Goal: Information Seeking & Learning: Find specific fact

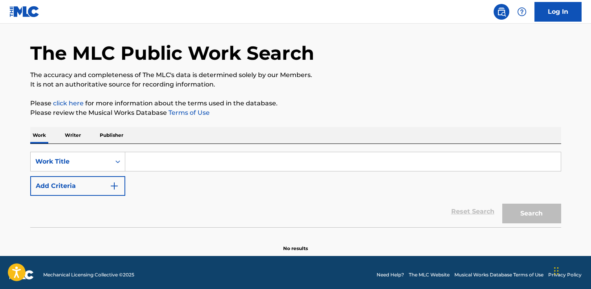
click at [146, 160] on input "Search Form" at bounding box center [342, 161] width 435 height 19
paste input "Pat-a-Pan"
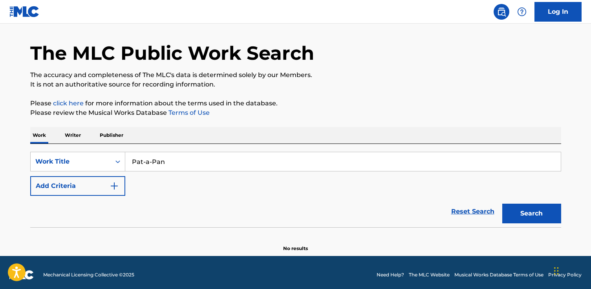
type input "Pat-a-Pan"
click at [502, 203] on button "Search" at bounding box center [531, 213] width 59 height 20
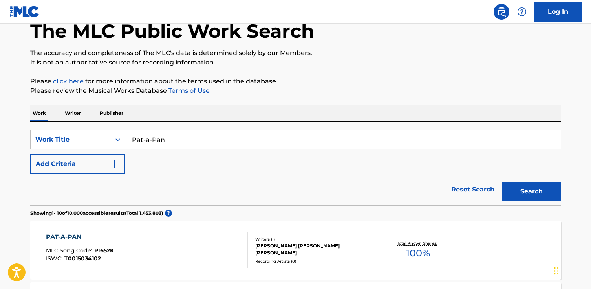
scroll to position [46, 0]
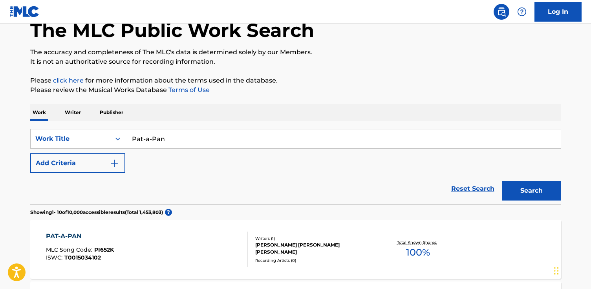
click at [60, 175] on div "Reset Search Search" at bounding box center [295, 188] width 531 height 31
click at [61, 167] on button "Add Criteria" at bounding box center [77, 163] width 95 height 20
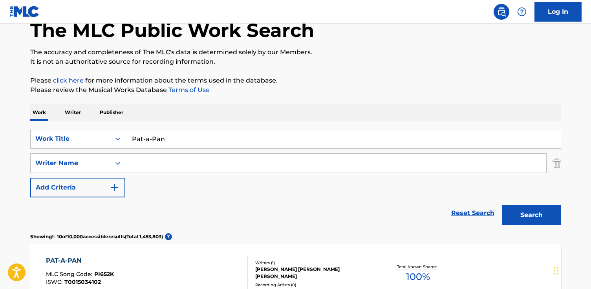
click at [157, 165] on input "Search Form" at bounding box center [335, 162] width 421 height 19
paste input "[PERSON_NAME]"
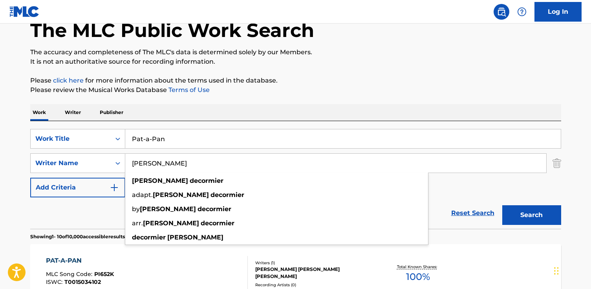
type input "[PERSON_NAME]"
click at [502, 205] on button "Search" at bounding box center [531, 215] width 59 height 20
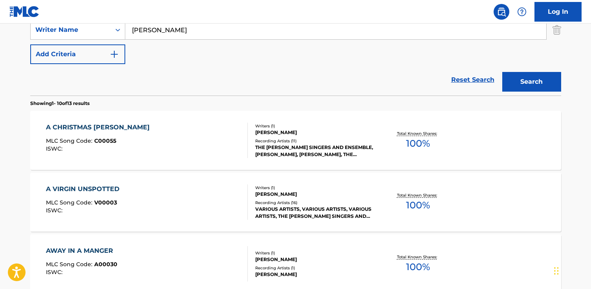
scroll to position [182, 0]
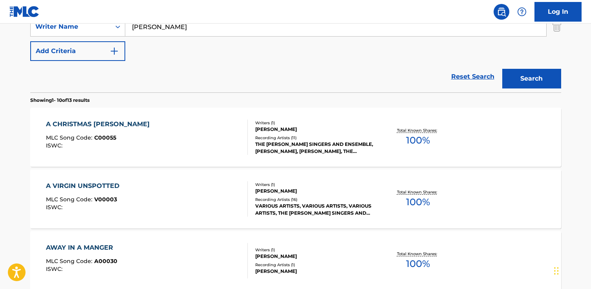
click at [181, 153] on div "A CHRISTMAS [PERSON_NAME] MLC Song Code : C00055 ISWC :" at bounding box center [147, 136] width 202 height 35
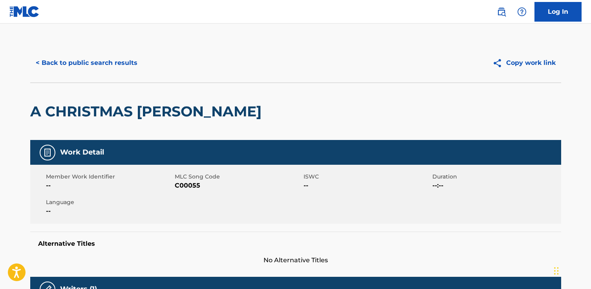
click at [113, 80] on div "< Back to public search results Copy work link" at bounding box center [295, 62] width 531 height 39
click at [74, 51] on div "< Back to public search results Copy work link" at bounding box center [295, 62] width 531 height 39
click at [76, 66] on button "< Back to public search results" at bounding box center [86, 63] width 113 height 20
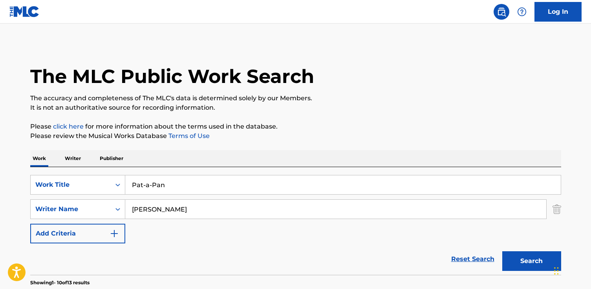
click at [138, 176] on input "Pat-a-Pan" at bounding box center [342, 184] width 435 height 19
click at [141, 184] on input "Pat-a-Pan" at bounding box center [342, 184] width 435 height 19
click at [152, 188] on input "Pat-a-Pan" at bounding box center [342, 184] width 435 height 19
click at [145, 185] on input "Pat-a-Pan" at bounding box center [342, 184] width 435 height 19
type input "Pat a Pan"
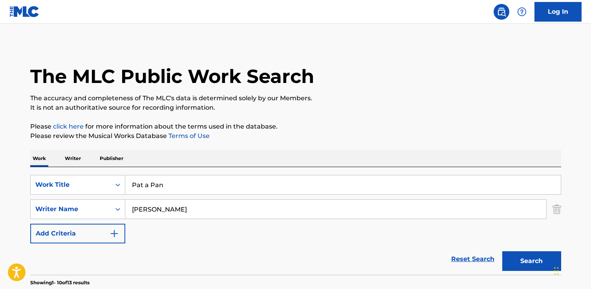
click at [502, 251] on button "Search" at bounding box center [531, 261] width 59 height 20
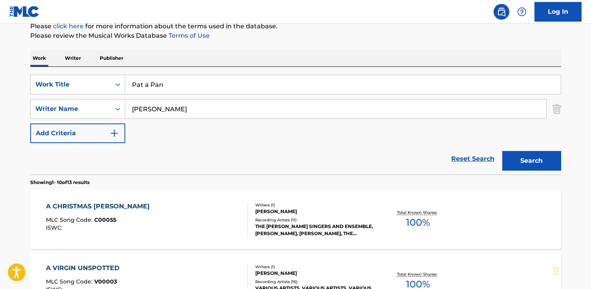
scroll to position [107, 0]
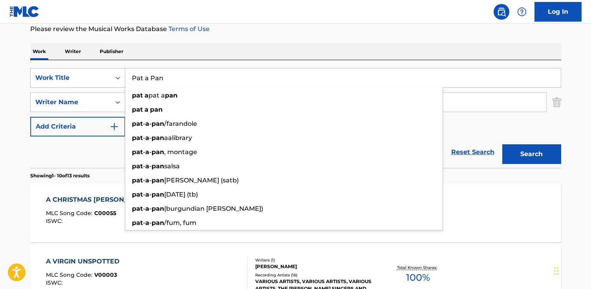
drag, startPoint x: 161, startPoint y: 79, endPoint x: 97, endPoint y: 71, distance: 64.8
click at [97, 71] on div "SearchWithCriteria6484cddd-a943-49ba-96c2-ec11deaf695f Work Title Pat a Pan pat…" at bounding box center [295, 78] width 531 height 20
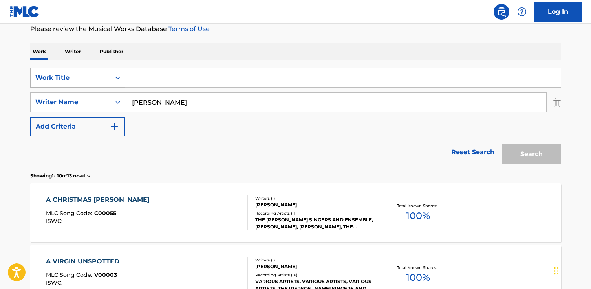
paste input "Christmas Is Coming"
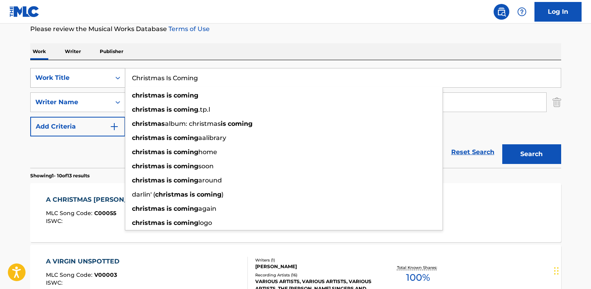
type input "Christmas Is Coming"
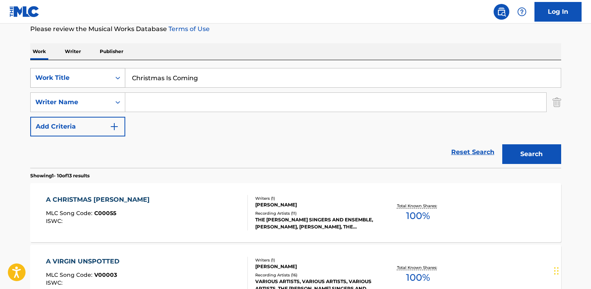
click at [502, 144] on button "Search" at bounding box center [531, 154] width 59 height 20
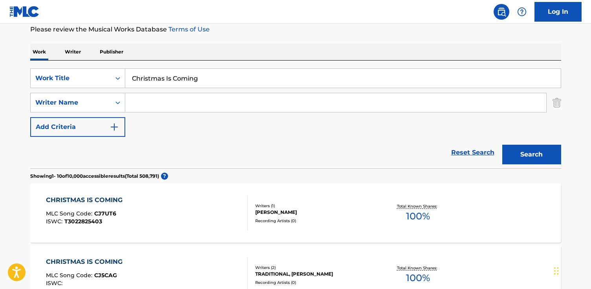
scroll to position [106, 0]
paste input "[PERSON_NAME]"
type input "[PERSON_NAME]"
click at [502, 145] on button "Search" at bounding box center [531, 155] width 59 height 20
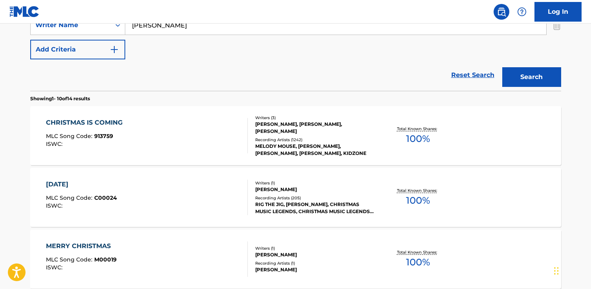
scroll to position [182, 0]
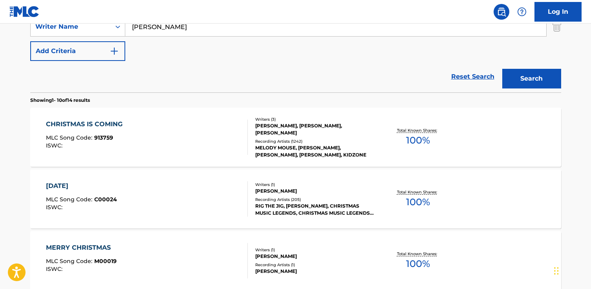
click at [162, 137] on div "CHRISTMAS IS COMING MLC Song Code : 913759 ISWC :" at bounding box center [147, 136] width 202 height 35
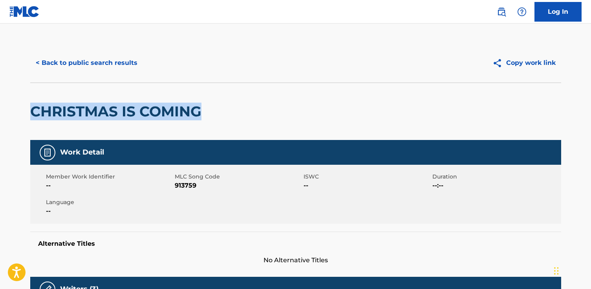
drag, startPoint x: 205, startPoint y: 109, endPoint x: 53, endPoint y: 108, distance: 151.1
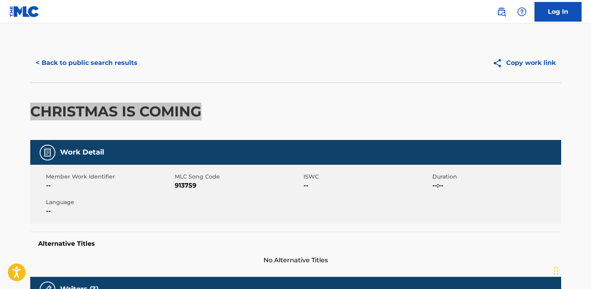
copy h2 "CHRISTMAS IS COMING"
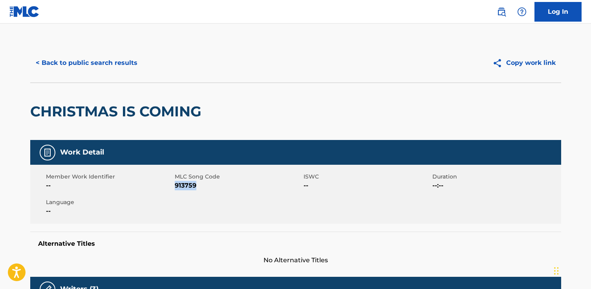
drag, startPoint x: 205, startPoint y: 186, endPoint x: 174, endPoint y: 186, distance: 30.2
click at [175, 186] on span "913759" at bounding box center [238, 185] width 127 height 9
copy span "913759"
click at [111, 66] on button "< Back to public search results" at bounding box center [86, 63] width 113 height 20
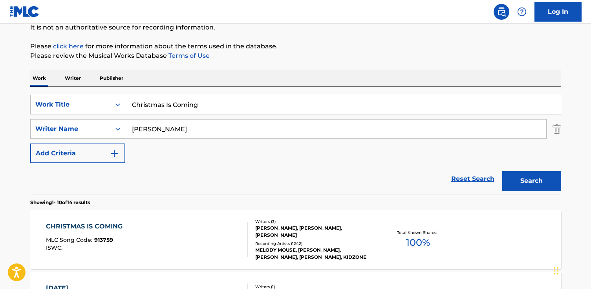
scroll to position [24, 0]
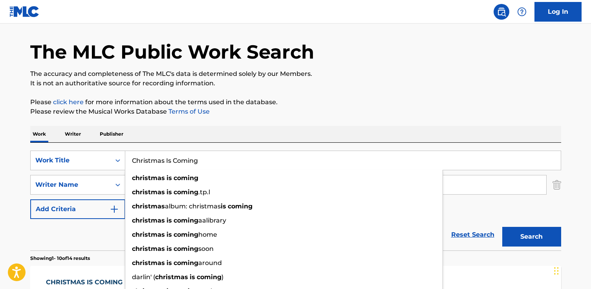
drag, startPoint x: 216, startPoint y: 159, endPoint x: -44, endPoint y: 154, distance: 260.3
click at [0, 154] on html "Accessibility Screen-Reader Guide, Feedback, and Issue Reporting | New window C…" at bounding box center [295, 120] width 591 height 289
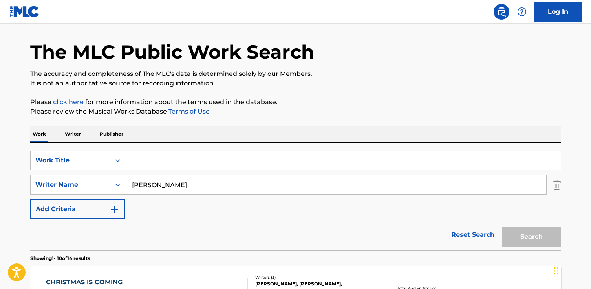
paste input "The Friendly Beasts"
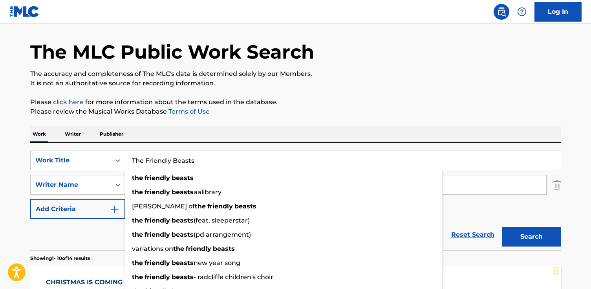
type input "The Friendly Beasts"
click at [502, 226] on button "Search" at bounding box center [531, 236] width 59 height 20
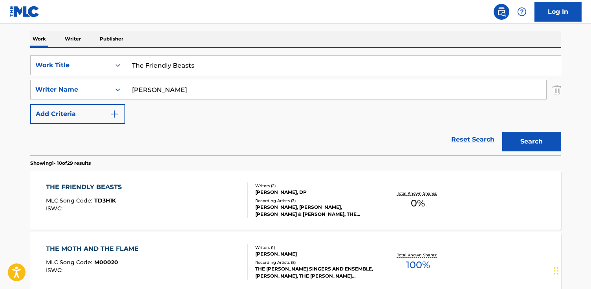
scroll to position [118, 0]
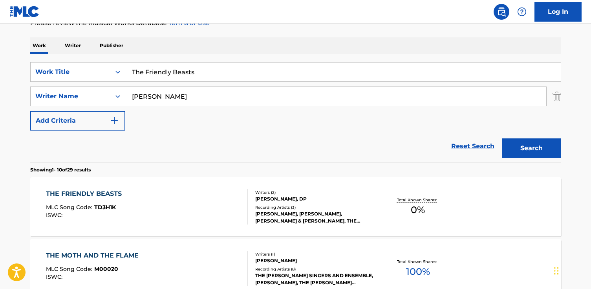
click at [112, 217] on div "ISWC :" at bounding box center [86, 215] width 80 height 6
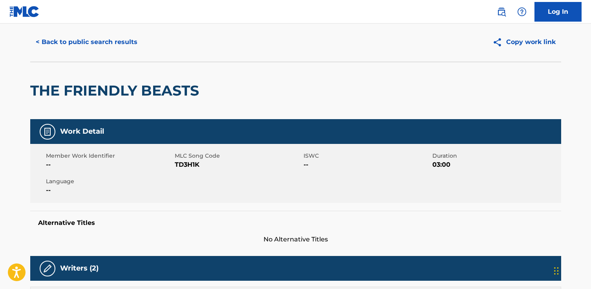
click at [88, 52] on button "< Back to public search results" at bounding box center [86, 42] width 113 height 20
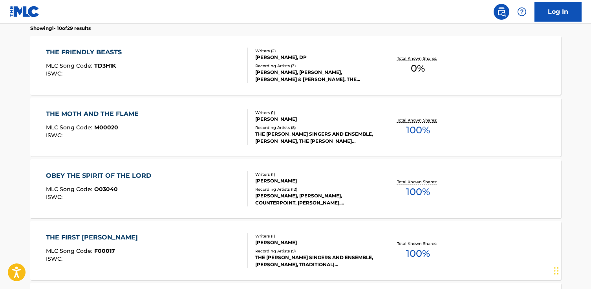
scroll to position [253, 0]
click at [172, 74] on div "THE FRIENDLY BEASTS MLC Song Code : TD3H1K ISWC :" at bounding box center [147, 65] width 202 height 35
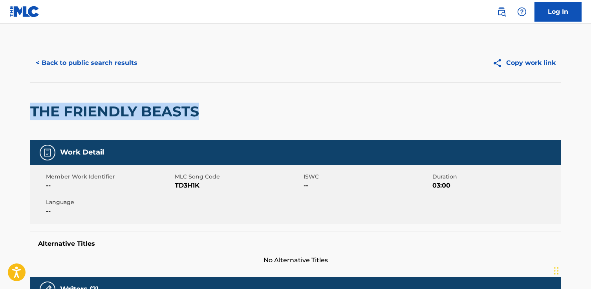
drag, startPoint x: 205, startPoint y: 108, endPoint x: 81, endPoint y: 104, distance: 124.1
click at [0, 109] on html "Accessibility Screen-Reader Guide, Feedback, and Issue Reporting | New window C…" at bounding box center [295, 144] width 591 height 289
copy h2 "THE FRIENDLY BEASTS"
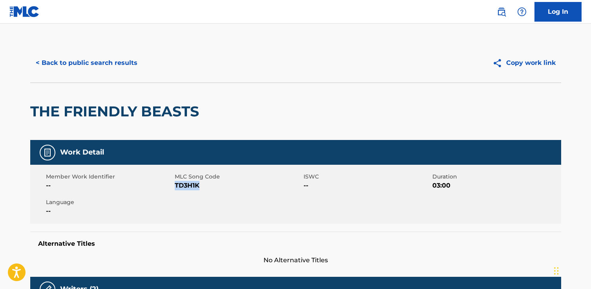
drag, startPoint x: 205, startPoint y: 186, endPoint x: 175, endPoint y: 185, distance: 30.6
click at [175, 185] on span "TD3H1K" at bounding box center [238, 185] width 127 height 9
copy span "TD3H1K"
click at [85, 71] on button "< Back to public search results" at bounding box center [86, 63] width 113 height 20
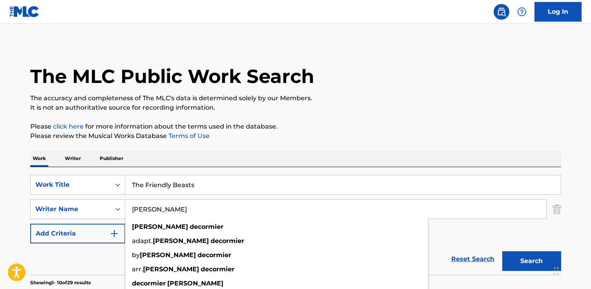
drag, startPoint x: 224, startPoint y: 200, endPoint x: 224, endPoint y: 195, distance: 4.7
click at [224, 199] on input "[PERSON_NAME]" at bounding box center [335, 208] width 421 height 19
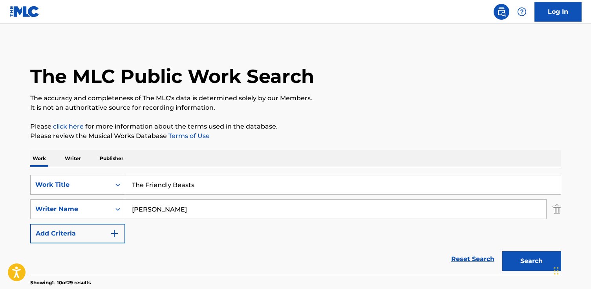
drag, startPoint x: 217, startPoint y: 194, endPoint x: 105, endPoint y: 184, distance: 112.3
click at [105, 184] on div "SearchWithCriteria6484cddd-a943-49ba-96c2-ec11deaf695f Work Title The Friendly …" at bounding box center [295, 185] width 531 height 20
click at [221, 183] on input "The Friendly Beasts" at bounding box center [342, 184] width 435 height 19
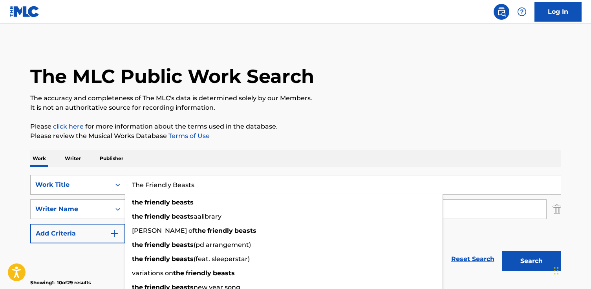
drag, startPoint x: 218, startPoint y: 184, endPoint x: 92, endPoint y: 179, distance: 126.1
click at [92, 179] on div "SearchWithCriteria6484cddd-a943-49ba-96c2-ec11deaf695f Work Title The Friendly …" at bounding box center [295, 185] width 531 height 20
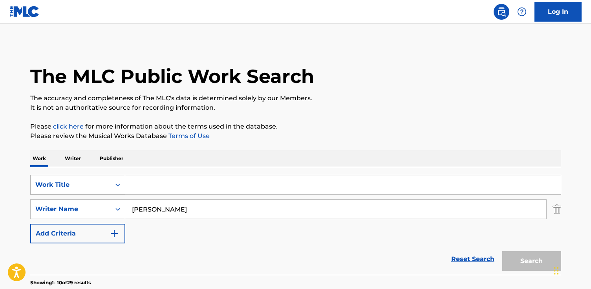
paste input "Blessed Be That Maid, [PERSON_NAME]"
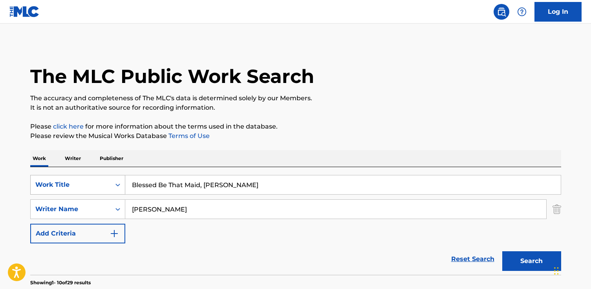
type input "Blessed Be That Maid, [PERSON_NAME]"
click at [502, 251] on button "Search" at bounding box center [531, 261] width 59 height 20
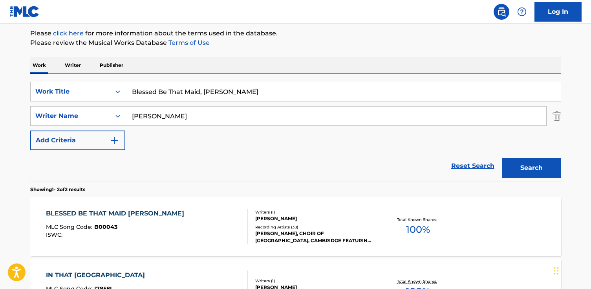
scroll to position [137, 0]
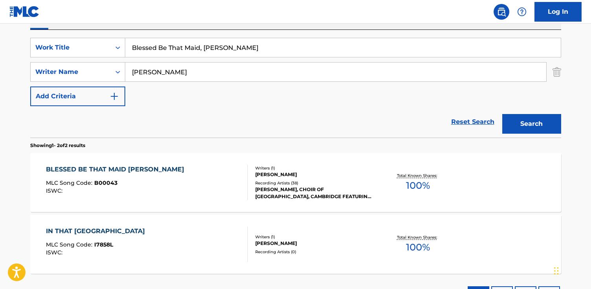
click at [94, 179] on span "B00043" at bounding box center [105, 182] width 23 height 7
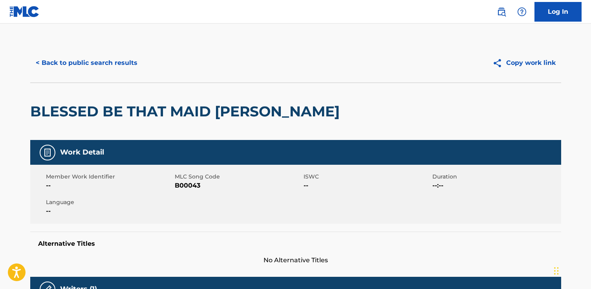
drag, startPoint x: 299, startPoint y: 116, endPoint x: 165, endPoint y: 108, distance: 134.5
click at [0, 120] on html "Accessibility Screen-Reader Guide, Feedback, and Issue Reporting | New window C…" at bounding box center [295, 144] width 591 height 289
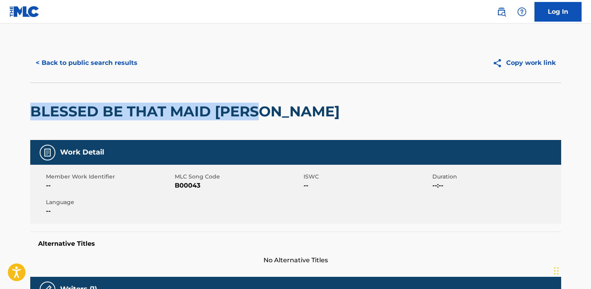
drag, startPoint x: 274, startPoint y: 115, endPoint x: 26, endPoint y: 110, distance: 248.1
copy h2 "BLESSED BE THAT MAID [PERSON_NAME]"
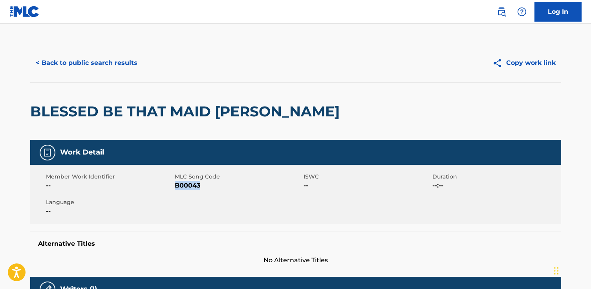
drag, startPoint x: 214, startPoint y: 185, endPoint x: 175, endPoint y: 185, distance: 38.9
click at [175, 185] on span "B00043" at bounding box center [238, 185] width 127 height 9
copy span "B00043"
click at [115, 60] on button "< Back to public search results" at bounding box center [86, 63] width 113 height 20
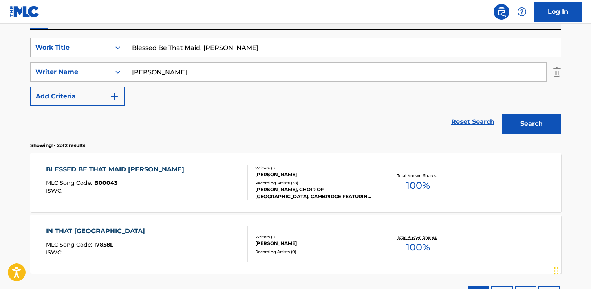
drag, startPoint x: 201, startPoint y: 48, endPoint x: 60, endPoint y: 47, distance: 140.1
click at [60, 47] on div "SearchWithCriteria6484cddd-a943-49ba-96c2-ec11deaf695f Work Title Blessed Be Th…" at bounding box center [295, 48] width 531 height 20
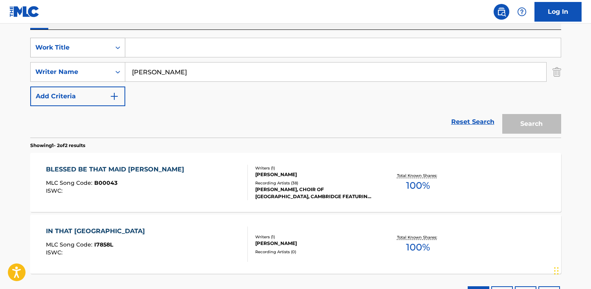
paste input "The Virgin [PERSON_NAME] Had A Baby Boy"
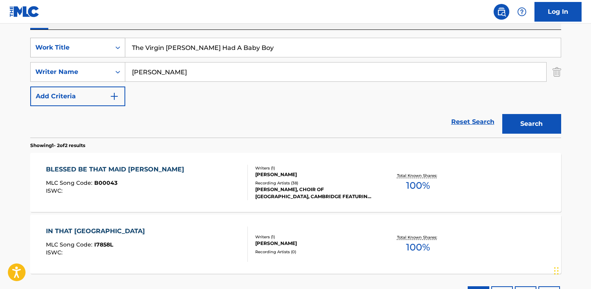
type input "The Virgin [PERSON_NAME] Had A Baby Boy"
click at [502, 114] on button "Search" at bounding box center [531, 124] width 59 height 20
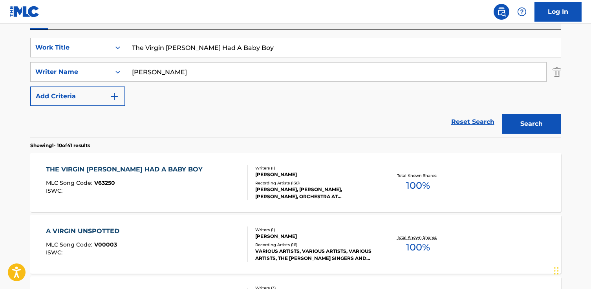
click at [200, 168] on div "THE VIRGIN [PERSON_NAME] HAD A BABY BOY MLC Song Code : V63250 ISWC :" at bounding box center [147, 181] width 202 height 35
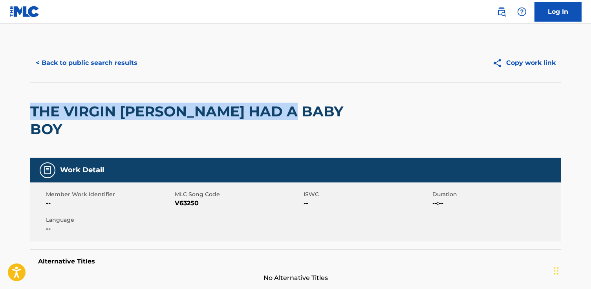
drag, startPoint x: 272, startPoint y: 110, endPoint x: 36, endPoint y: 113, distance: 236.3
copy h2 "THE VIRGIN [PERSON_NAME] HAD A BABY BOY"
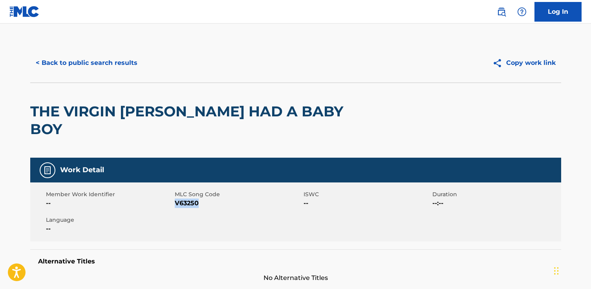
drag, startPoint x: 197, startPoint y: 185, endPoint x: 175, endPoint y: 185, distance: 22.0
click at [175, 198] on span "V63250" at bounding box center [238, 202] width 127 height 9
copy span "V63250"
click at [122, 59] on button "< Back to public search results" at bounding box center [86, 63] width 113 height 20
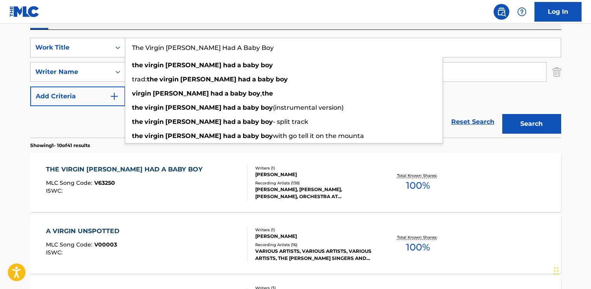
drag, startPoint x: 246, startPoint y: 49, endPoint x: 72, endPoint y: 47, distance: 174.3
click at [72, 47] on div "SearchWithCriteria6484cddd-a943-49ba-96c2-ec11deaf695f Work Title The Virgin [P…" at bounding box center [295, 48] width 531 height 20
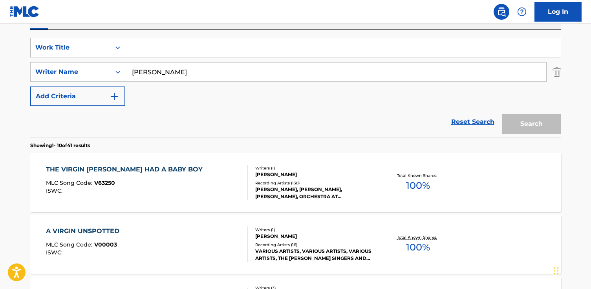
paste input "The Sussex [PERSON_NAME]"
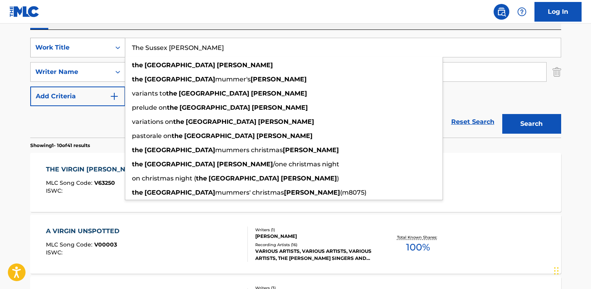
type input "The Sussex [PERSON_NAME]"
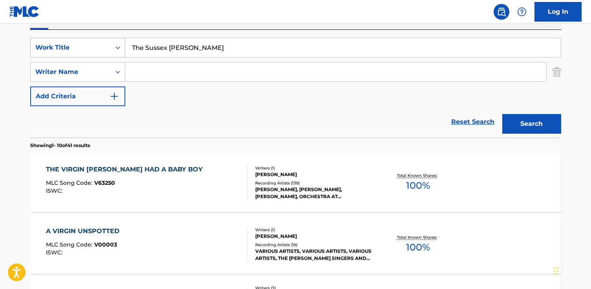
click at [502, 114] on button "Search" at bounding box center [531, 124] width 59 height 20
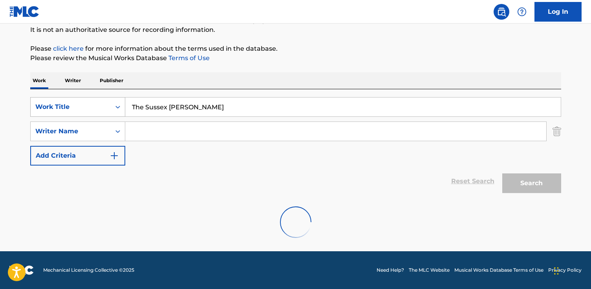
scroll to position [136, 0]
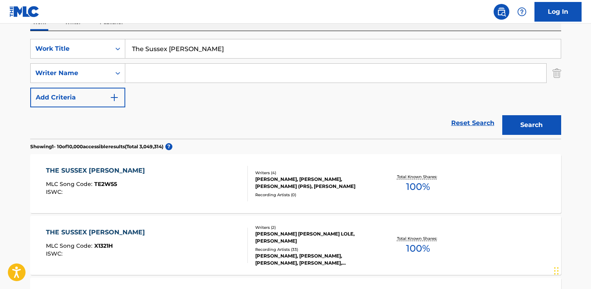
paste input "[PERSON_NAME]"
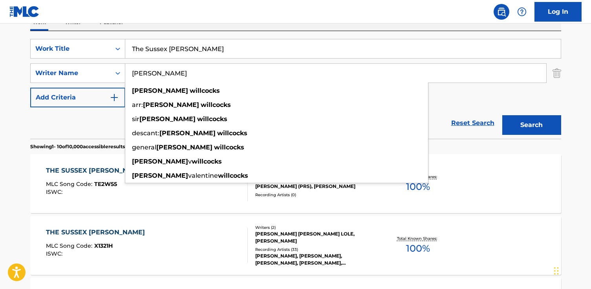
type input "[PERSON_NAME]"
click at [502, 115] on button "Search" at bounding box center [531, 125] width 59 height 20
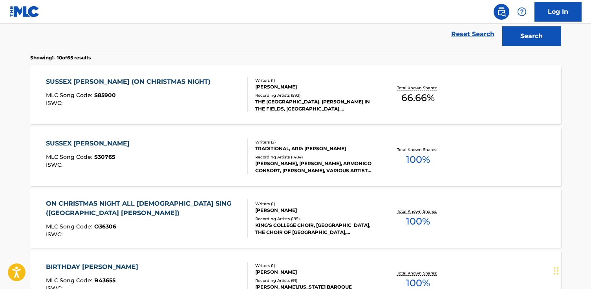
scroll to position [221, 0]
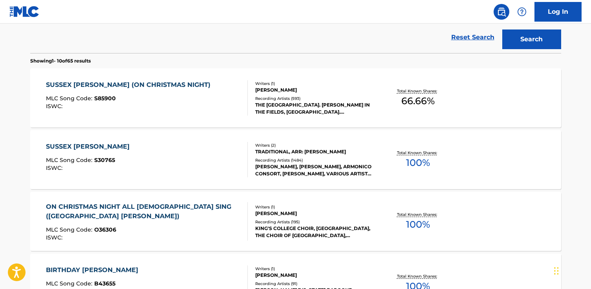
click at [186, 168] on div "SUSSEX [PERSON_NAME] MLC Song Code : S30765 ISWC :" at bounding box center [147, 159] width 202 height 35
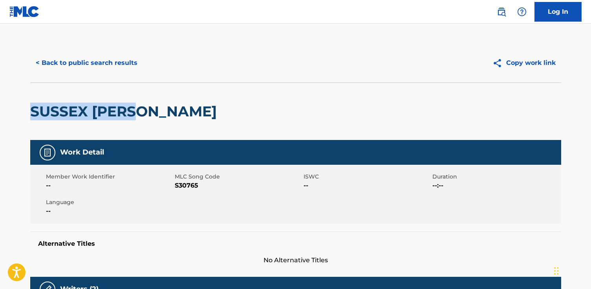
drag, startPoint x: 86, startPoint y: 111, endPoint x: 45, endPoint y: 105, distance: 41.3
click at [0, 109] on html "Accessibility Screen-Reader Guide, Feedback, and Issue Reporting | New window C…" at bounding box center [295, 144] width 591 height 289
copy h2 "SUSSEX [PERSON_NAME]"
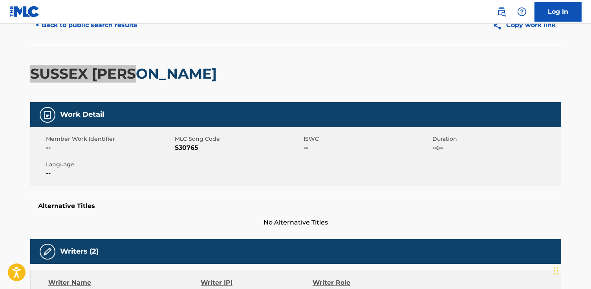
scroll to position [35, 0]
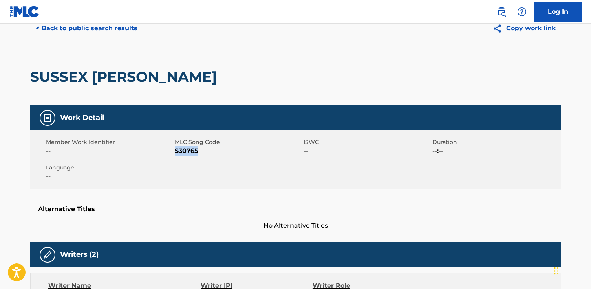
drag, startPoint x: 198, startPoint y: 150, endPoint x: 175, endPoint y: 152, distance: 22.8
click at [175, 152] on span "S30765" at bounding box center [238, 150] width 127 height 9
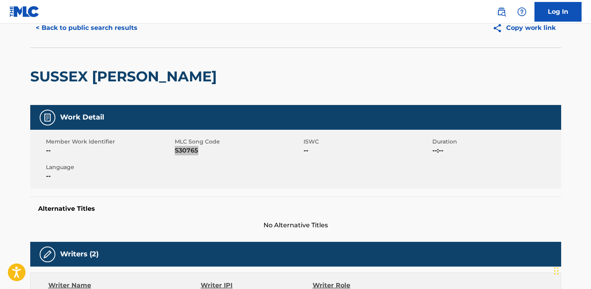
copy span "S30765"
click at [84, 31] on button "< Back to public search results" at bounding box center [86, 28] width 113 height 20
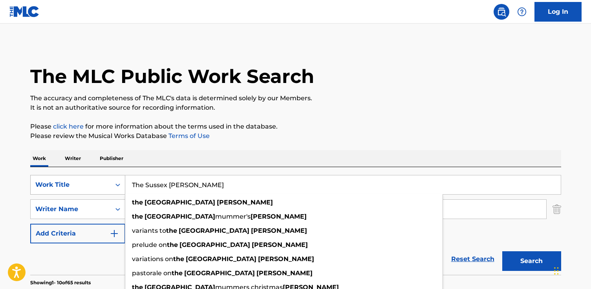
drag, startPoint x: 194, startPoint y: 182, endPoint x: 54, endPoint y: 182, distance: 140.1
click at [54, 182] on div "SearchWithCriteria6484cddd-a943-49ba-96c2-ec11deaf695f Work Title The Sussex [P…" at bounding box center [295, 185] width 531 height 20
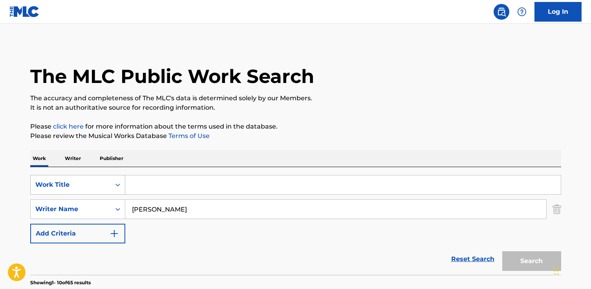
paste input "In Dulci Jubilo"
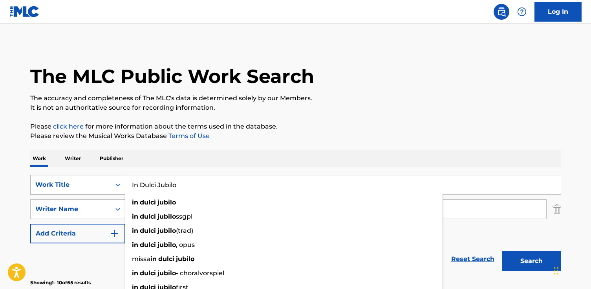
type input "In Dulci Jubilo"
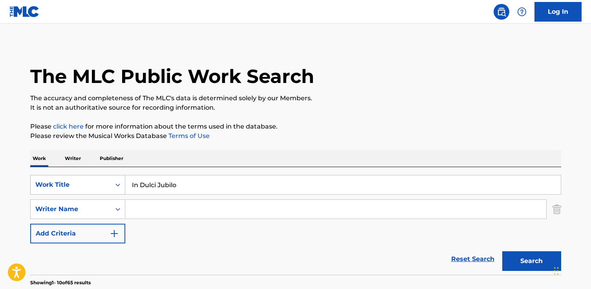
click at [502, 251] on button "Search" at bounding box center [531, 261] width 59 height 20
paste input "[PERSON_NAME]"
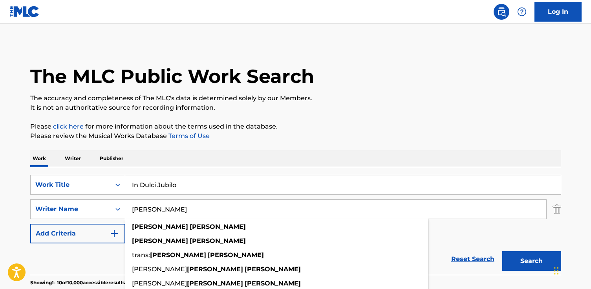
type input "[PERSON_NAME]"
click at [502, 251] on button "Search" at bounding box center [531, 261] width 59 height 20
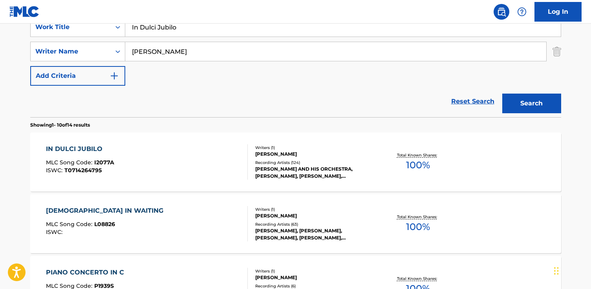
scroll to position [155, 0]
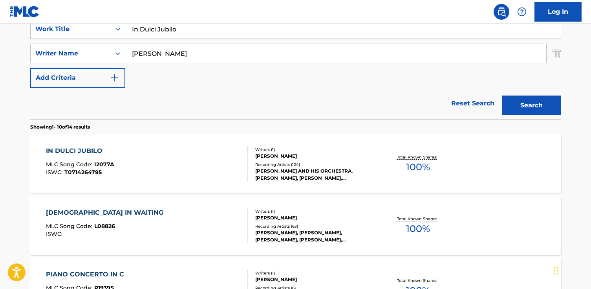
click at [159, 157] on div "IN DULCI JUBILO MLC Song Code : I2077A ISWC : T0714264795" at bounding box center [147, 163] width 202 height 35
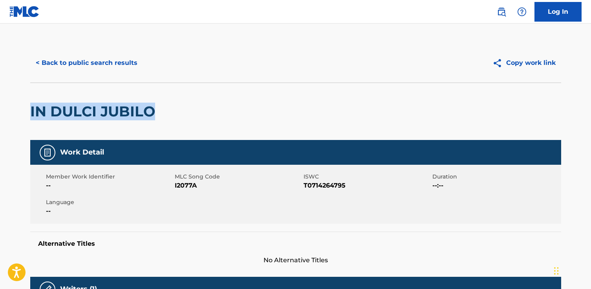
drag, startPoint x: 178, startPoint y: 122, endPoint x: 45, endPoint y: 113, distance: 133.4
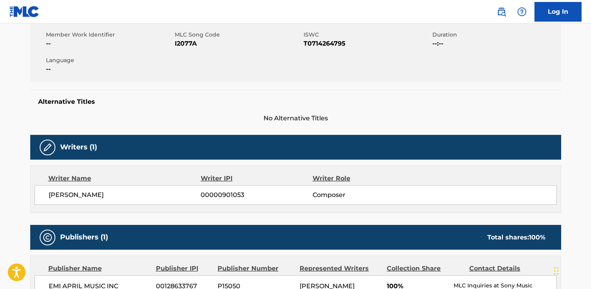
scroll to position [10, 0]
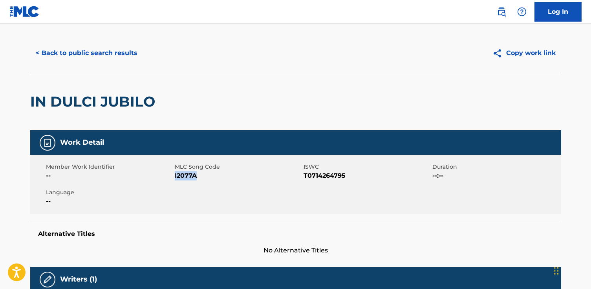
drag, startPoint x: 198, startPoint y: 177, endPoint x: 175, endPoint y: 176, distance: 23.2
click at [175, 176] on span "I2077A" at bounding box center [238, 175] width 127 height 9
click at [111, 49] on button "< Back to public search results" at bounding box center [86, 53] width 113 height 20
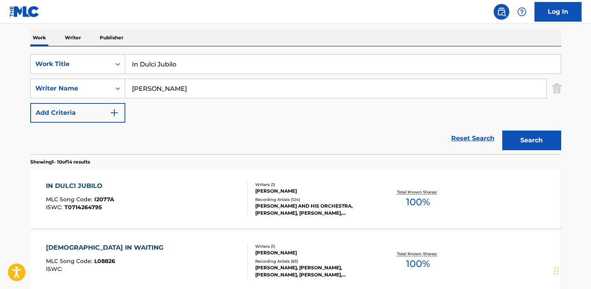
scroll to position [119, 0]
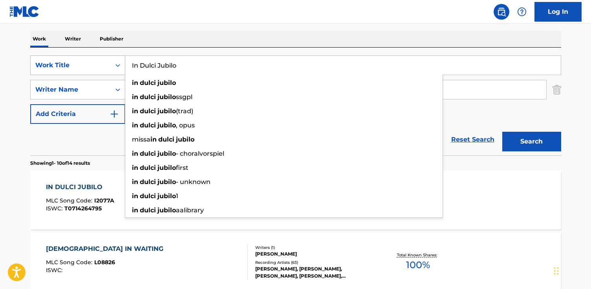
drag, startPoint x: 194, startPoint y: 60, endPoint x: 51, endPoint y: 55, distance: 142.9
click at [51, 55] on div "SearchWithCriteria6484cddd-a943-49ba-96c2-ec11deaf695f Work Title In Dulci Jubi…" at bounding box center [295, 65] width 531 height 20
drag, startPoint x: 194, startPoint y: 59, endPoint x: 252, endPoint y: 74, distance: 60.7
click at [252, 74] on div "In Dulci Jubilo in dulci jubilo in dulci jubilo ssgpl in dulci jubilo (trad) in…" at bounding box center [342, 65] width 435 height 19
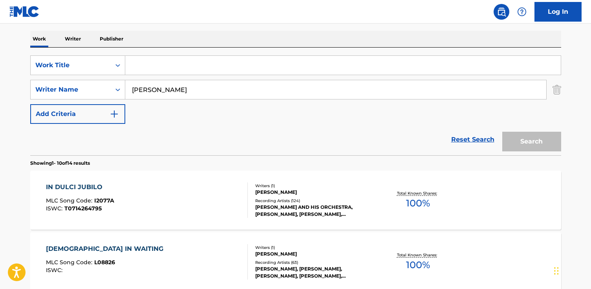
paste input "Pat-a-Pan"
type input "Pat-a-Pan"
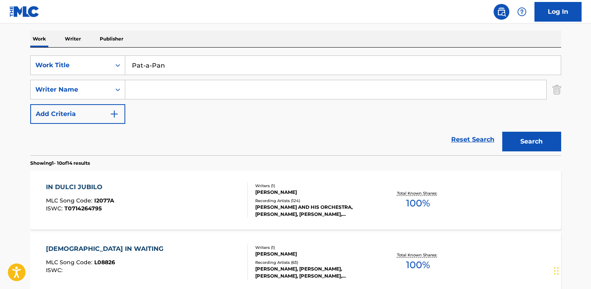
click at [502, 131] on button "Search" at bounding box center [531, 141] width 59 height 20
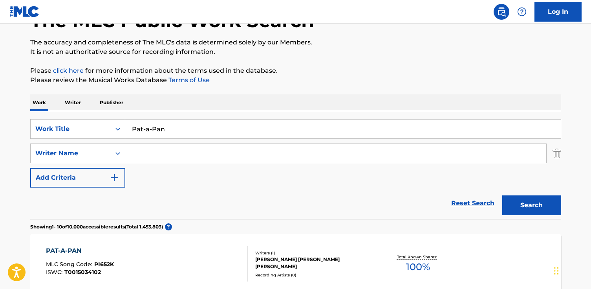
scroll to position [0, 0]
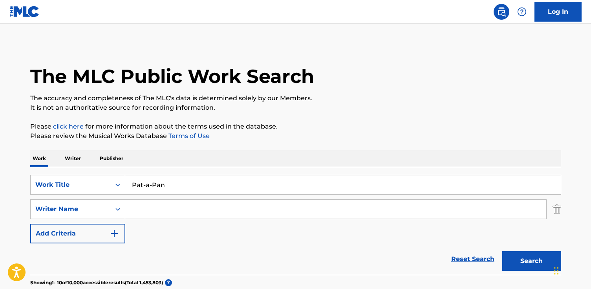
paste input "[PERSON_NAME]"
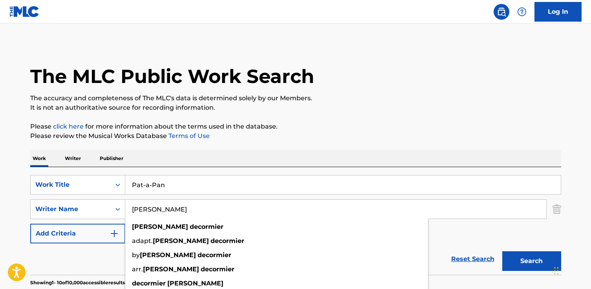
type input "[PERSON_NAME]"
click at [502, 251] on button "Search" at bounding box center [531, 261] width 59 height 20
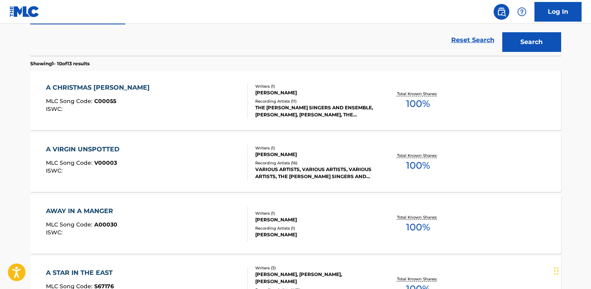
scroll to position [219, 0]
